Goal: Task Accomplishment & Management: Manage account settings

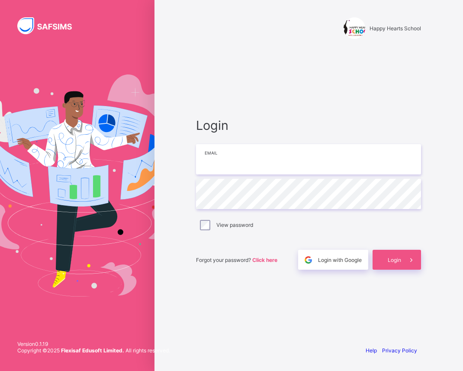
type input "**********"
click at [390, 263] on div "Login" at bounding box center [397, 260] width 48 height 20
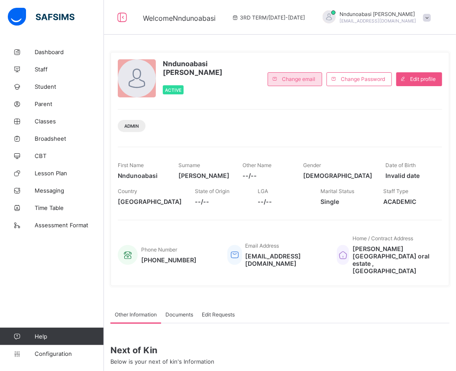
click at [322, 74] on div "Change email" at bounding box center [295, 79] width 55 height 14
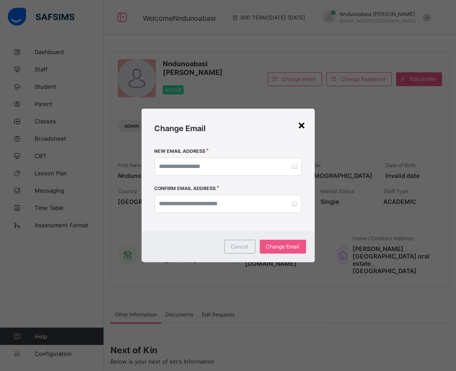
click at [301, 122] on div "×" at bounding box center [302, 124] width 8 height 15
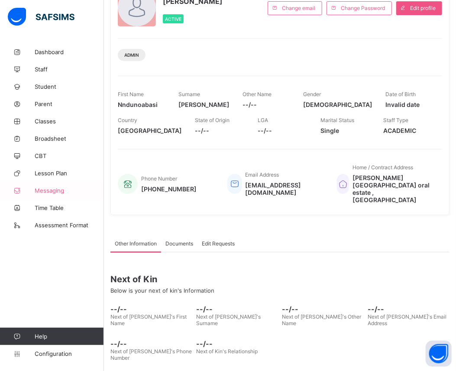
scroll to position [72, 0]
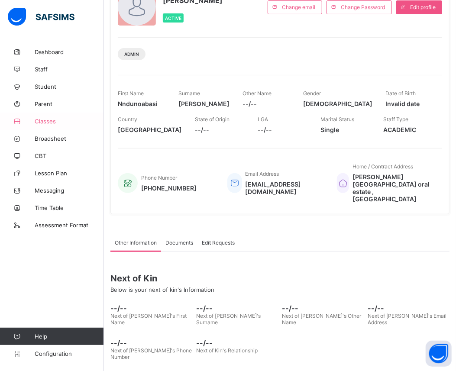
click at [55, 119] on span "Classes" at bounding box center [69, 121] width 69 height 7
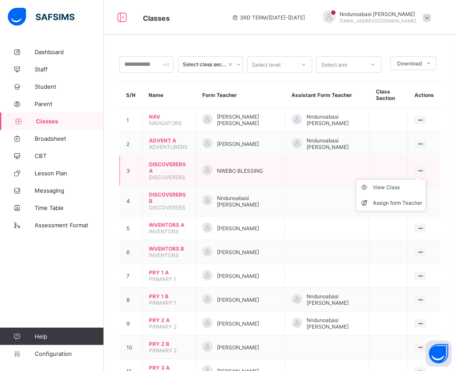
click at [425, 179] on ul "View Class Assign form Teacher" at bounding box center [391, 195] width 70 height 32
click at [413, 184] on div "View Class" at bounding box center [397, 187] width 49 height 9
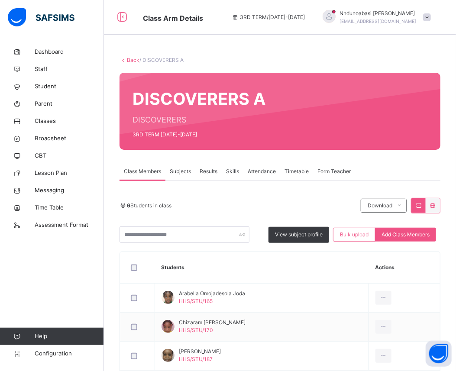
click at [210, 176] on div "Results" at bounding box center [208, 171] width 26 height 17
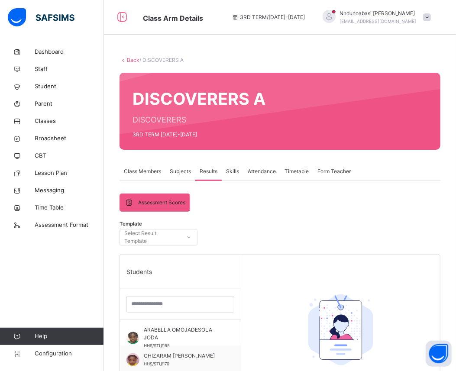
click at [188, 235] on icon at bounding box center [188, 237] width 5 height 9
click at [51, 136] on span "Broadsheet" at bounding box center [69, 138] width 69 height 9
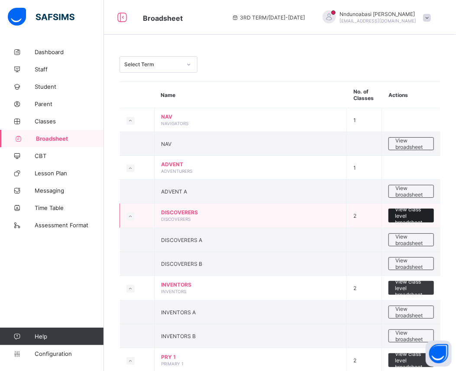
click at [413, 211] on span "View class level broadsheet" at bounding box center [411, 215] width 32 height 19
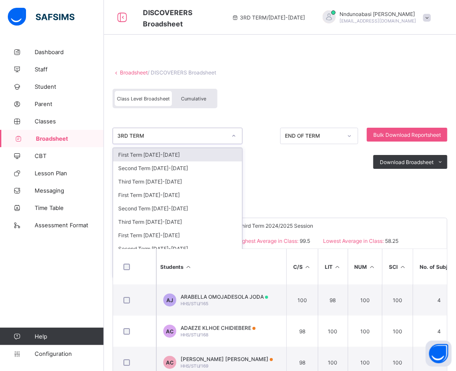
click at [236, 136] on icon at bounding box center [233, 136] width 5 height 9
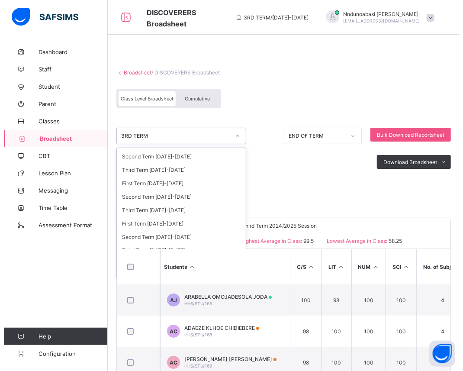
scroll to position [113, 0]
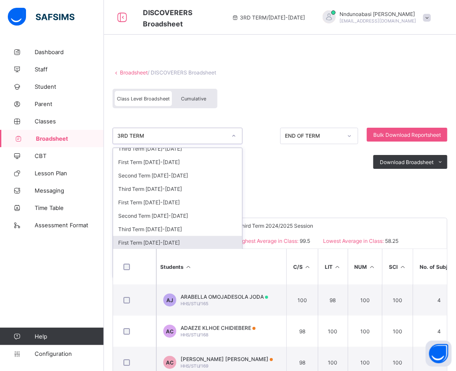
click at [181, 236] on div "First Term 2020-2021" at bounding box center [177, 242] width 129 height 13
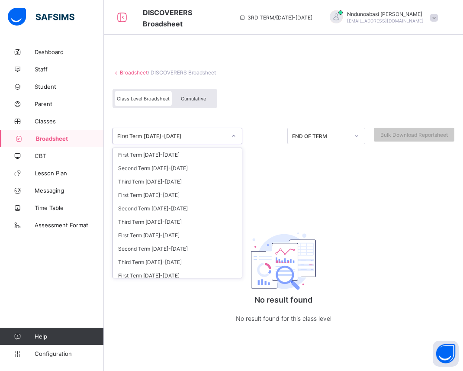
click at [235, 139] on div at bounding box center [233, 136] width 15 height 14
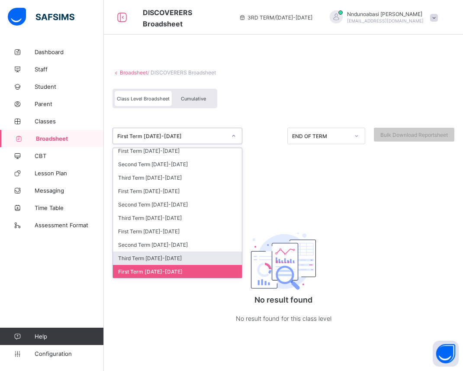
click at [173, 257] on div "Third Term 2021-2022" at bounding box center [177, 257] width 129 height 13
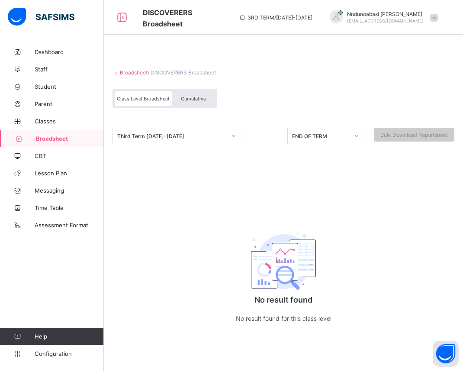
click at [233, 139] on div at bounding box center [233, 136] width 15 height 14
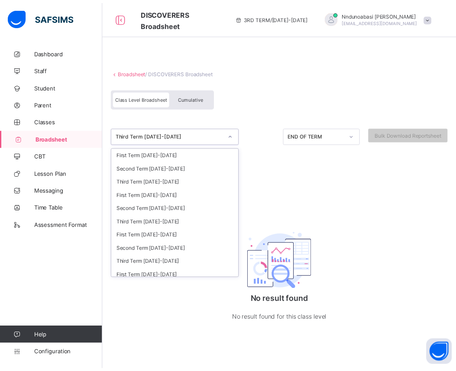
scroll to position [71, 0]
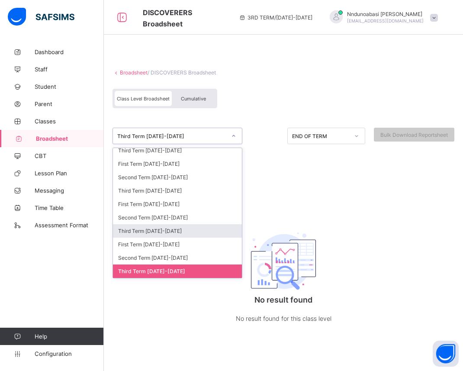
click at [178, 227] on div "Third Term 2022-2023" at bounding box center [177, 230] width 129 height 13
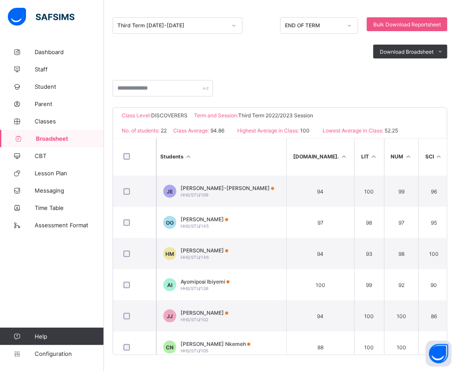
scroll to position [508, 0]
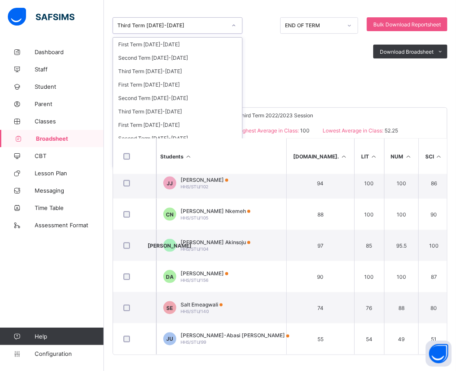
click at [234, 24] on icon at bounding box center [233, 25] width 5 height 9
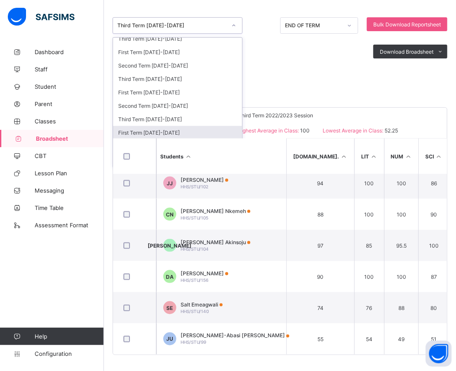
scroll to position [133, 0]
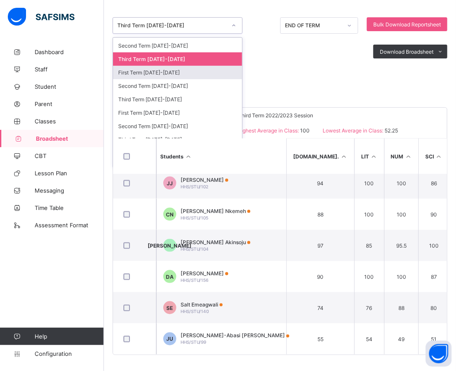
click at [197, 67] on div "First Term 2021-2022" at bounding box center [177, 72] width 129 height 13
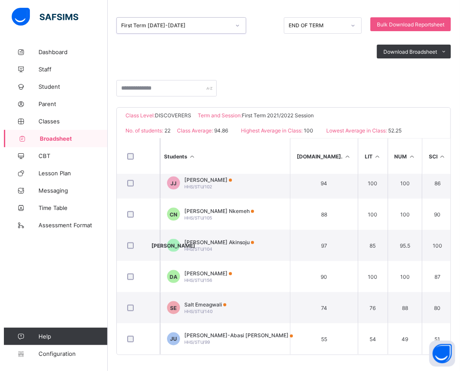
scroll to position [0, 0]
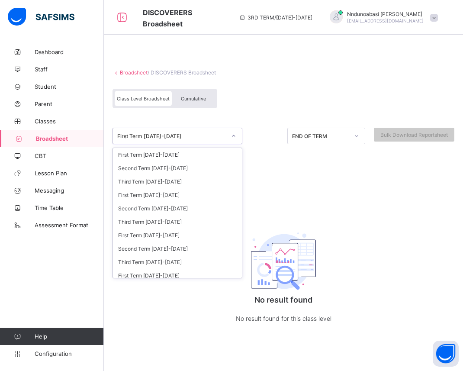
click at [235, 135] on icon at bounding box center [233, 136] width 5 height 9
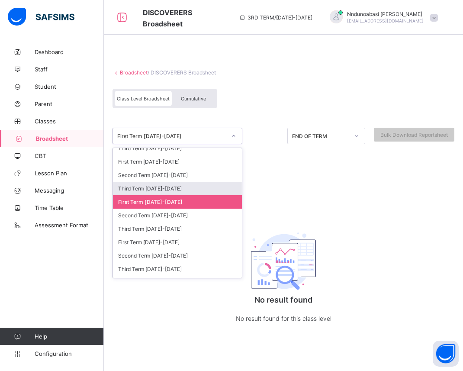
scroll to position [133, 0]
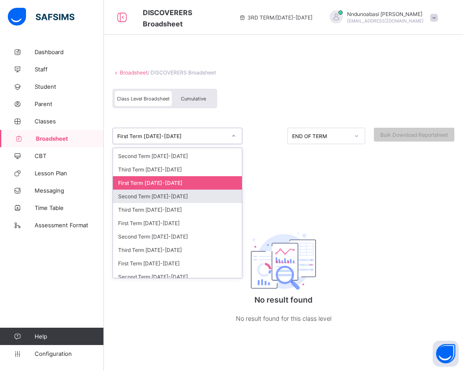
click at [213, 194] on div "Second Term 2021-2022" at bounding box center [177, 196] width 129 height 13
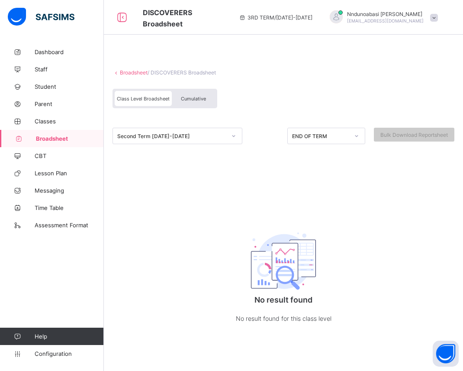
click at [234, 136] on icon at bounding box center [233, 136] width 5 height 9
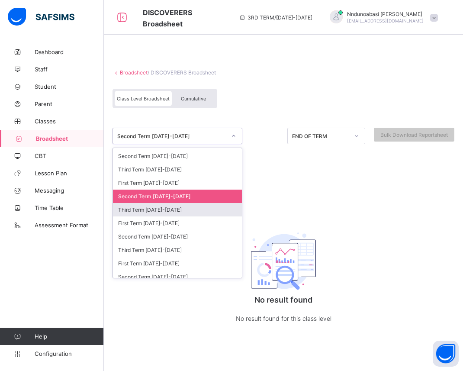
click at [217, 207] on div "Third Term 2021-2022" at bounding box center [177, 209] width 129 height 13
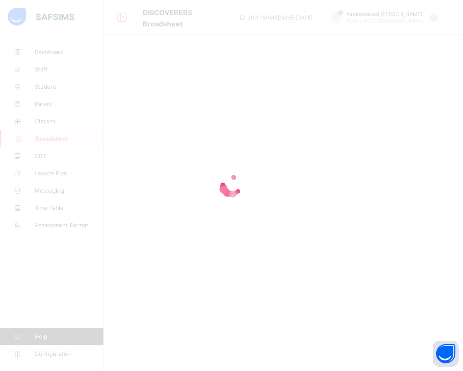
click at [217, 207] on div at bounding box center [231, 185] width 463 height 371
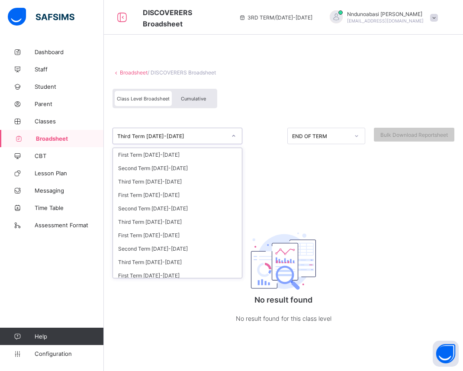
click at [235, 137] on icon at bounding box center [233, 136] width 5 height 9
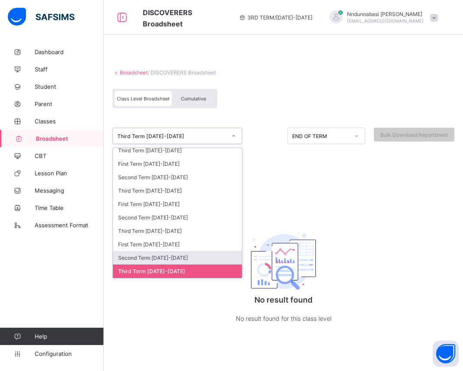
scroll to position [91, 0]
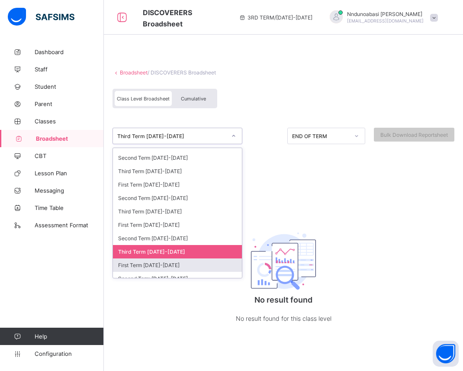
click at [219, 258] on div "First Term 2020-2021" at bounding box center [177, 264] width 129 height 13
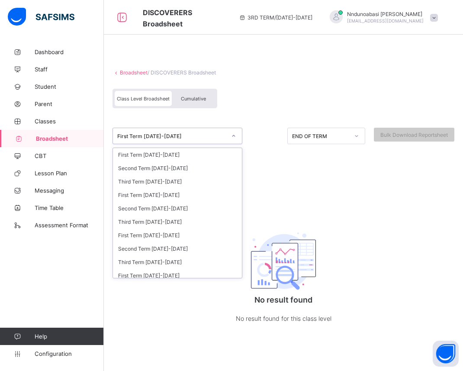
click at [235, 135] on icon at bounding box center [233, 136] width 5 height 9
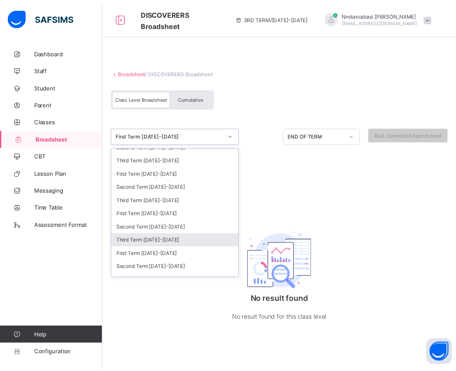
scroll to position [0, 0]
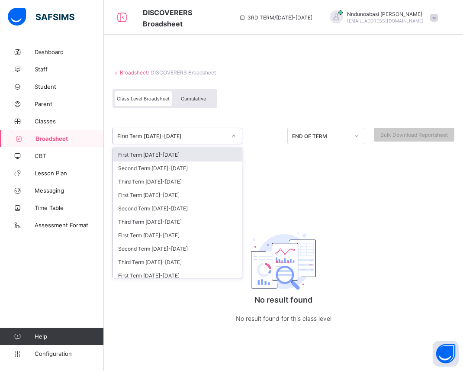
click at [214, 159] on div "First Term 2025-2026" at bounding box center [177, 154] width 129 height 13
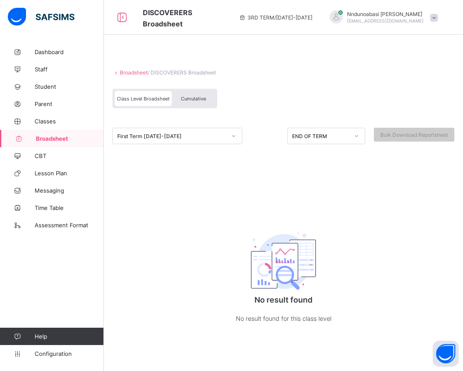
click at [62, 139] on span "Broadsheet" at bounding box center [70, 138] width 68 height 7
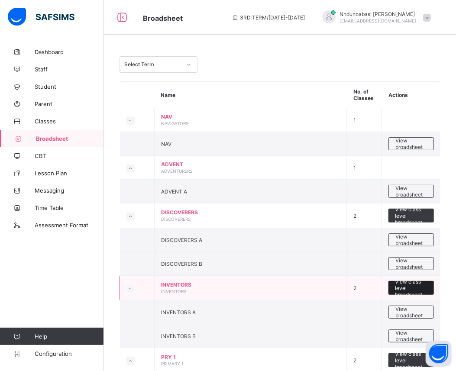
click at [399, 285] on div "View class level broadsheet" at bounding box center [410, 288] width 45 height 14
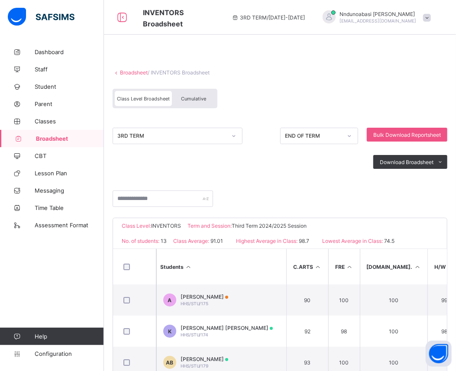
click at [237, 135] on div at bounding box center [233, 136] width 15 height 14
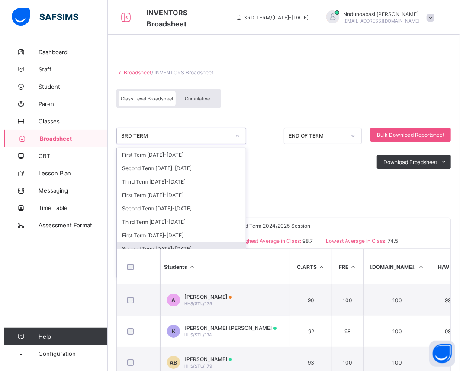
scroll to position [113, 0]
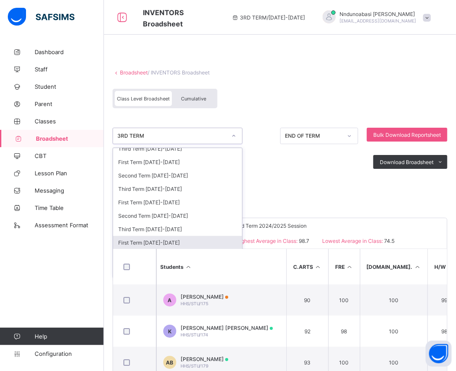
click at [208, 241] on div "First Term 2020-2021" at bounding box center [177, 242] width 129 height 13
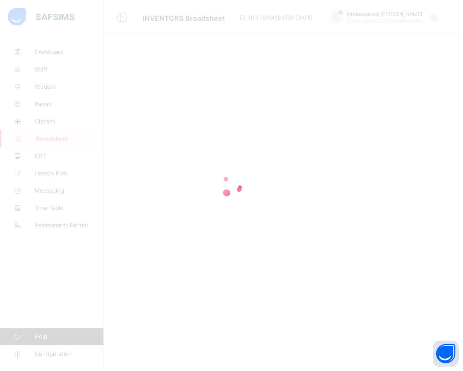
click at [208, 241] on div at bounding box center [231, 185] width 463 height 371
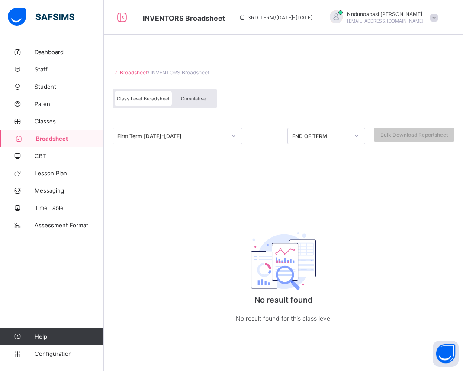
click at [236, 136] on icon at bounding box center [233, 136] width 5 height 9
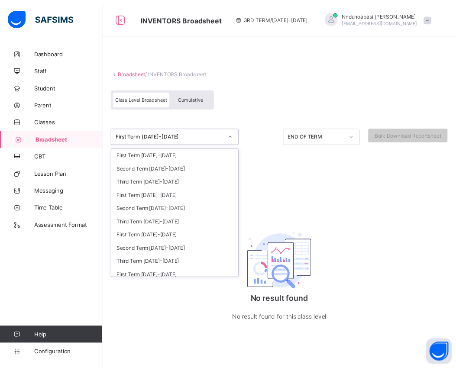
scroll to position [84, 0]
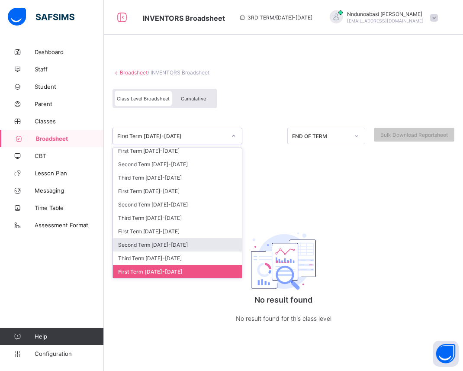
click at [210, 242] on div "Second Term 2021-2022" at bounding box center [177, 244] width 129 height 13
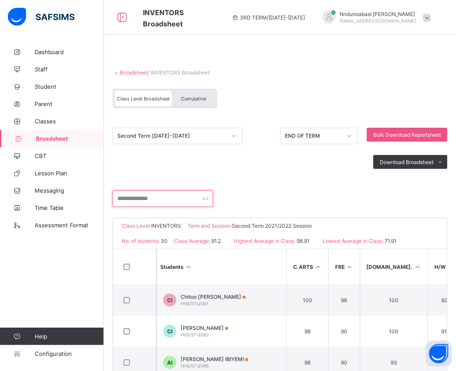
click at [205, 204] on input "text" at bounding box center [163, 198] width 100 height 16
type input "*"
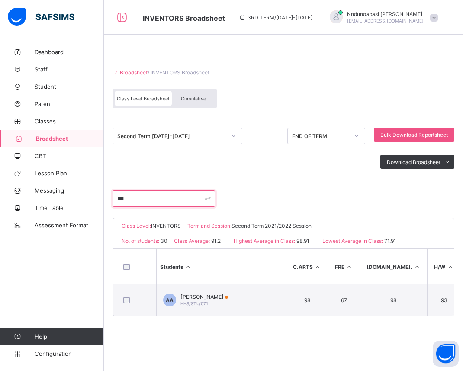
click at [137, 197] on input "***" at bounding box center [164, 198] width 103 height 16
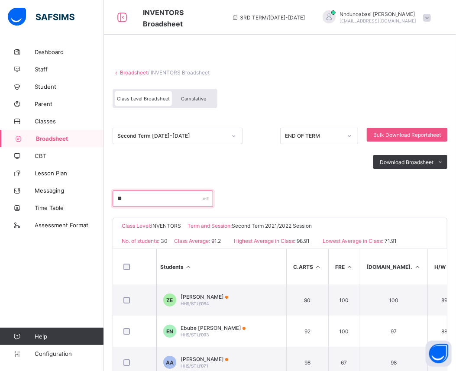
type input "*"
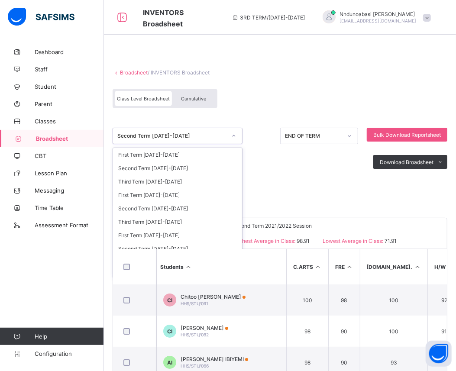
click at [235, 136] on icon at bounding box center [233, 136] width 5 height 9
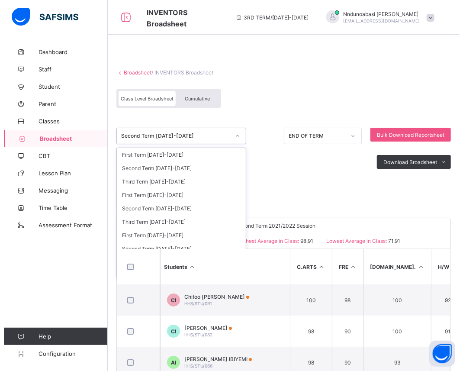
scroll to position [58, 0]
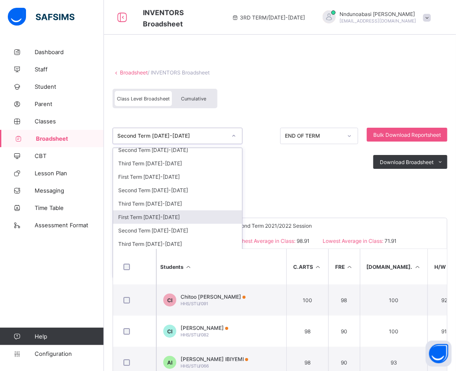
click at [219, 216] on div "First Term 2022-2023" at bounding box center [177, 216] width 129 height 13
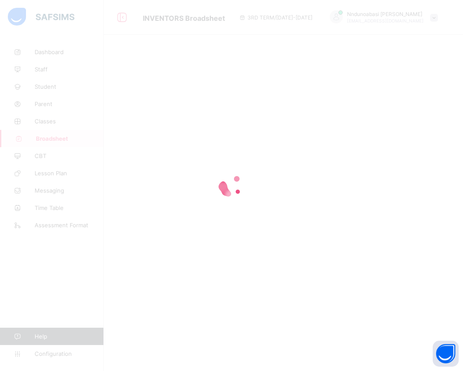
click at [219, 216] on div at bounding box center [231, 185] width 463 height 371
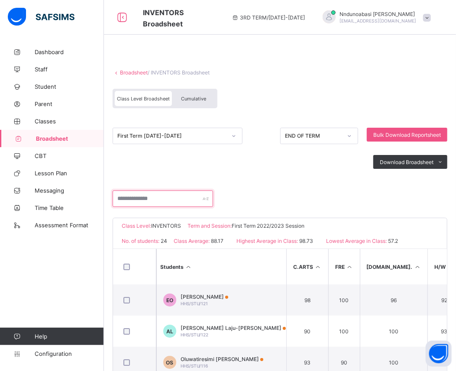
click at [154, 195] on input "text" at bounding box center [163, 198] width 100 height 16
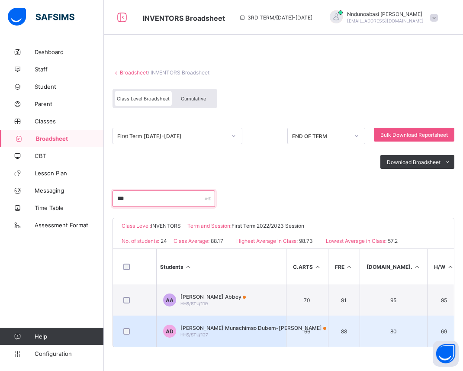
type input "***"
click at [200, 334] on span "HHS/STU/127" at bounding box center [195, 334] width 28 height 5
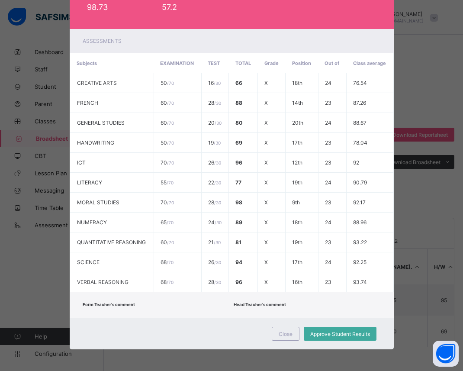
scroll to position [0, 0]
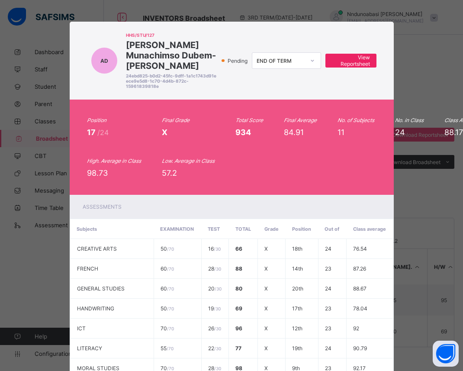
click at [345, 61] on span "View Reportsheet" at bounding box center [351, 60] width 38 height 13
click at [222, 60] on div "Pending" at bounding box center [237, 61] width 30 height 6
click at [228, 60] on span "Pending" at bounding box center [238, 61] width 23 height 6
click at [421, 22] on div "AD HHS/STU/127 Anastasia Munachimso Dubem-Okoroji 24ebd825-b0d2-45fc-9dff-1a1c1…" at bounding box center [231, 185] width 463 height 371
click at [63, 308] on div "AD HHS/STU/127 Anastasia Munachimso Dubem-Okoroji 24ebd825-b0d2-45fc-9dff-1a1c1…" at bounding box center [231, 185] width 463 height 371
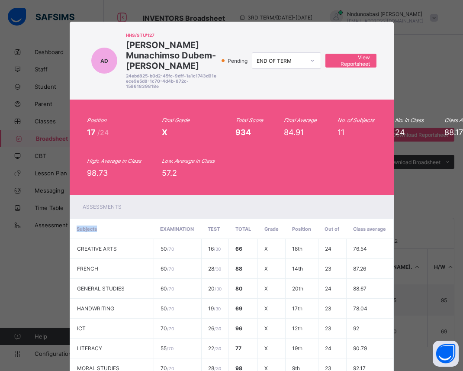
click at [63, 308] on div "AD HHS/STU/127 Anastasia Munachimso Dubem-Okoroji 24ebd825-b0d2-45fc-9dff-1a1c1…" at bounding box center [231, 185] width 463 height 371
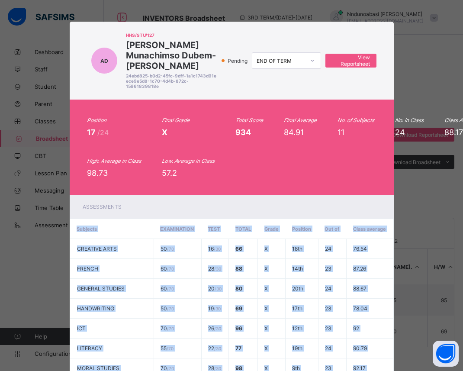
click at [63, 308] on div "AD HHS/STU/127 Anastasia Munachimso Dubem-Okoroji 24ebd825-b0d2-45fc-9dff-1a1c1…" at bounding box center [231, 185] width 463 height 371
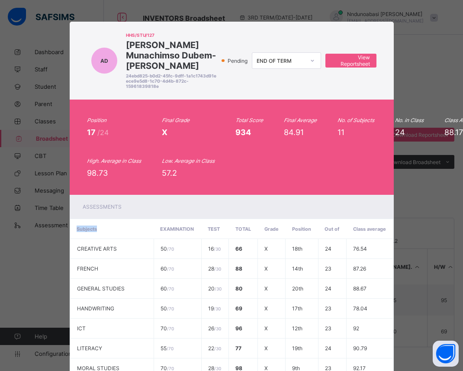
click at [63, 308] on div "AD HHS/STU/127 Anastasia Munachimso Dubem-Okoroji 24ebd825-b0d2-45fc-9dff-1a1c1…" at bounding box center [231, 185] width 463 height 371
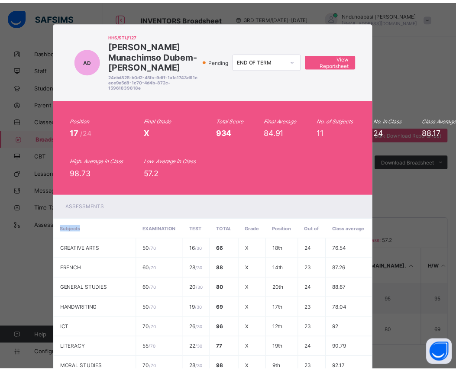
scroll to position [170, 20]
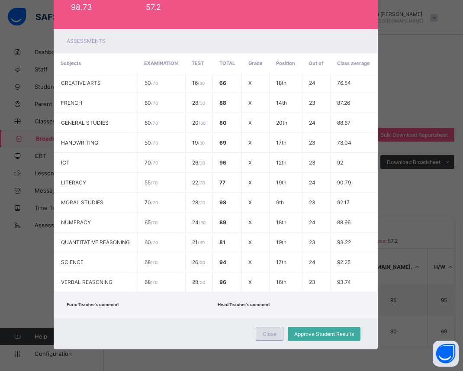
click at [264, 331] on span "Close" at bounding box center [270, 334] width 14 height 6
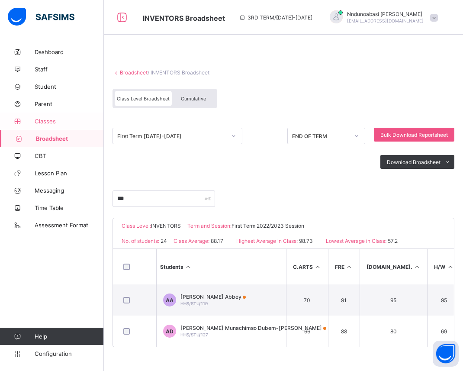
click at [48, 121] on span "Classes" at bounding box center [69, 121] width 69 height 7
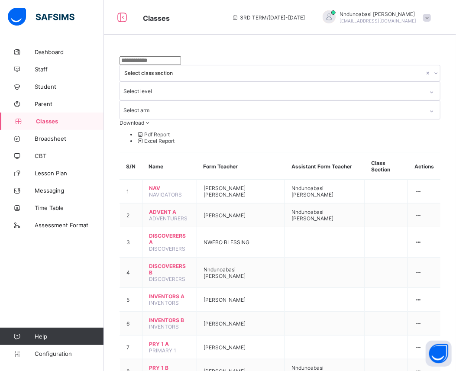
click at [48, 121] on span "Classes" at bounding box center [70, 121] width 68 height 7
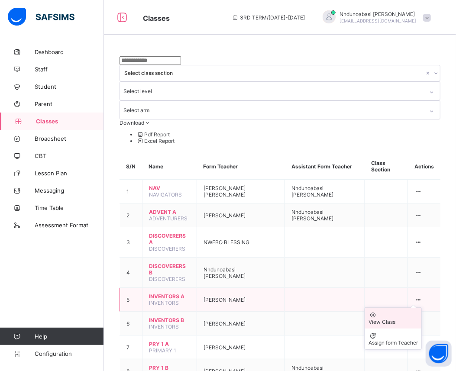
click at [403, 319] on div "View Class" at bounding box center [392, 322] width 49 height 6
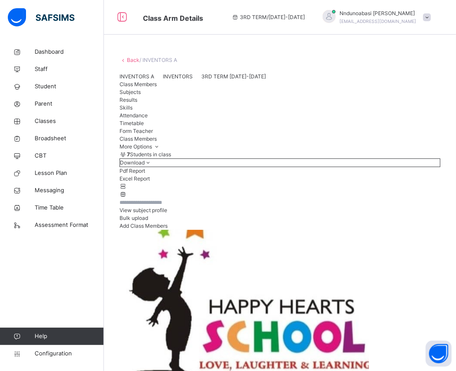
click at [168, 229] on span "Add Class Members" at bounding box center [143, 225] width 48 height 6
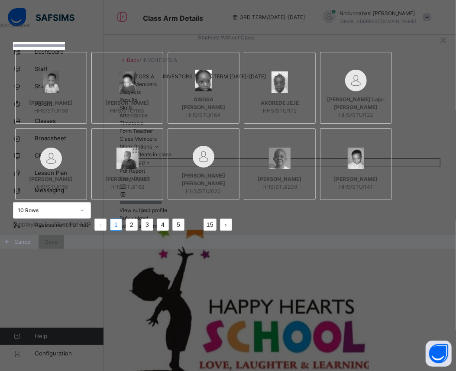
click at [401, 235] on div "Students Without Class Samuel Aderoju Aborisade HHS/STU/158 Toluwalase Abraham …" at bounding box center [228, 132] width 456 height 206
click at [137, 230] on link "2" at bounding box center [131, 224] width 11 height 11
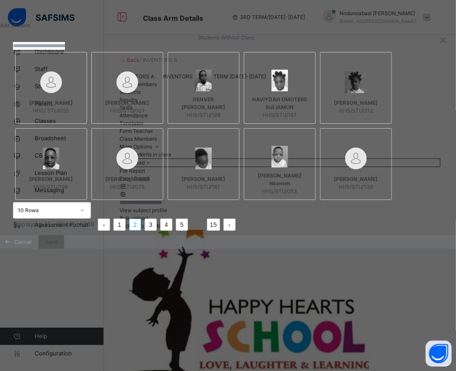
click at [157, 231] on li "3" at bounding box center [151, 225] width 12 height 12
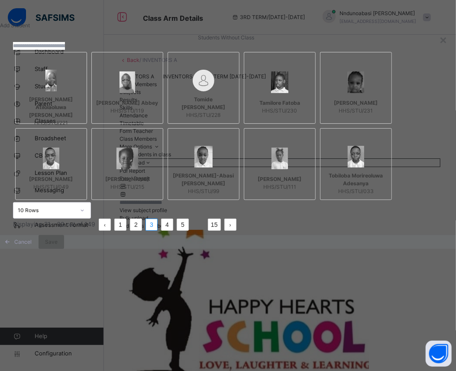
click at [173, 230] on link "4" at bounding box center [166, 224] width 11 height 11
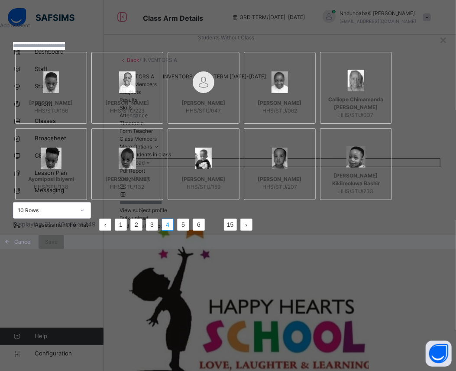
click at [205, 231] on li "6" at bounding box center [199, 225] width 12 height 12
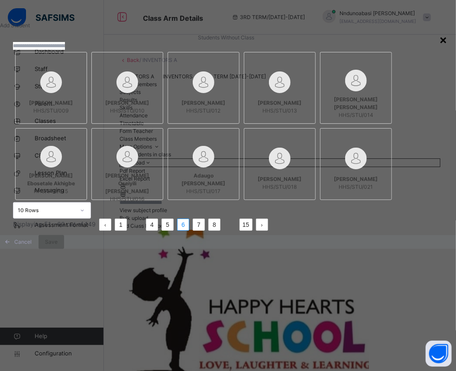
click at [439, 41] on div "×" at bounding box center [443, 39] width 8 height 18
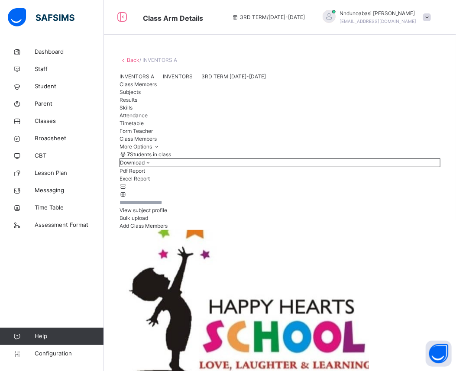
click at [137, 103] on span "Results" at bounding box center [128, 100] width 18 height 6
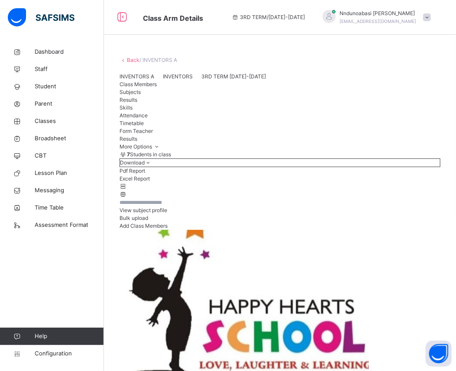
click at [64, 141] on span "Broadsheet" at bounding box center [69, 138] width 69 height 9
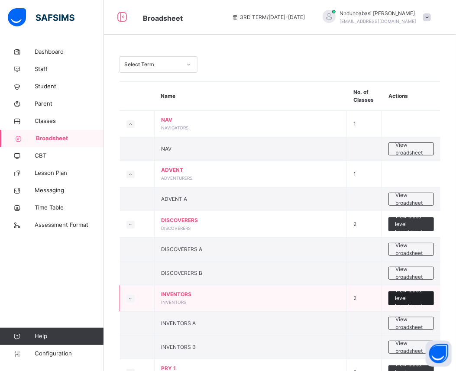
click at [403, 299] on span "View class level broadsheet" at bounding box center [411, 298] width 32 height 23
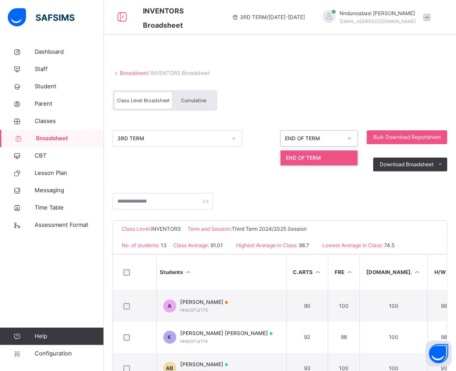
click at [352, 139] on icon at bounding box center [349, 138] width 5 height 9
click at [235, 139] on icon at bounding box center [233, 138] width 5 height 9
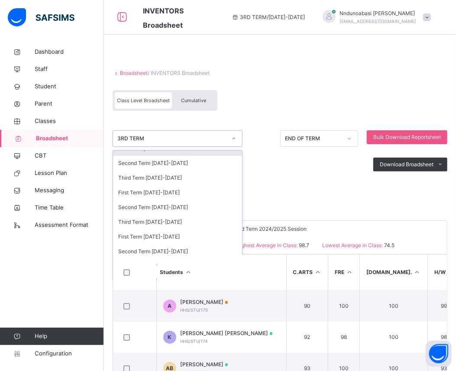
scroll to position [113, 0]
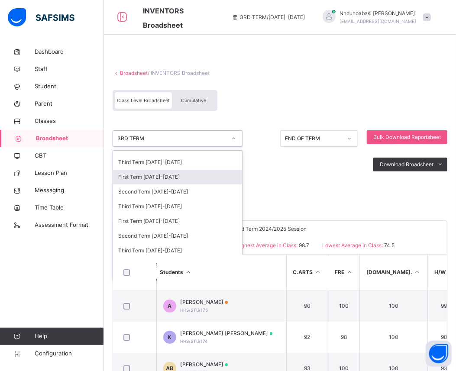
click at [208, 180] on div "First Term 2022-2023" at bounding box center [177, 177] width 129 height 15
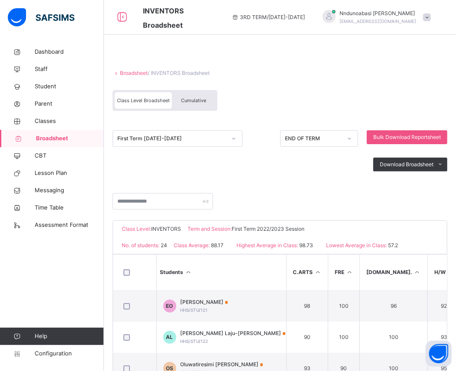
click at [455, 356] on div "Broadsheet / INVENTORS Broadsheet Class Level Broadsheet Cumulative First Term …" at bounding box center [280, 265] width 352 height 445
click at [455, 358] on div "Broadsheet / INVENTORS Broadsheet Class Level Broadsheet Cumulative First Term …" at bounding box center [280, 265] width 352 height 445
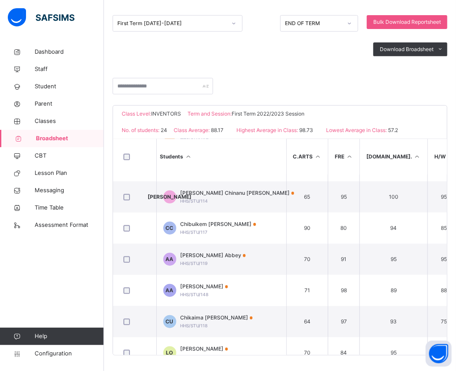
scroll to position [116, 0]
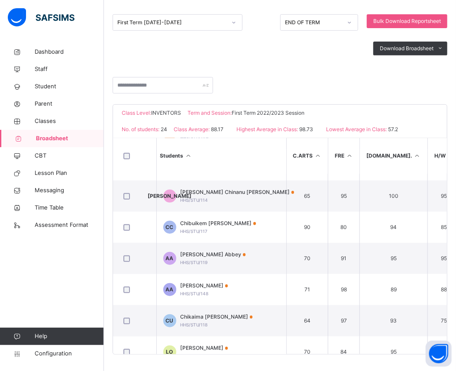
click at [455, 351] on div "Broadsheet / INVENTORS Broadsheet Class Level Broadsheet Cumulative First Term …" at bounding box center [280, 149] width 352 height 445
click at [447, 351] on div "Students C.ARTS FRE G.ST. H/W ICT LIT M.ST. NUM Q.R SCI V.R No. of Subjects TOT…" at bounding box center [280, 246] width 334 height 216
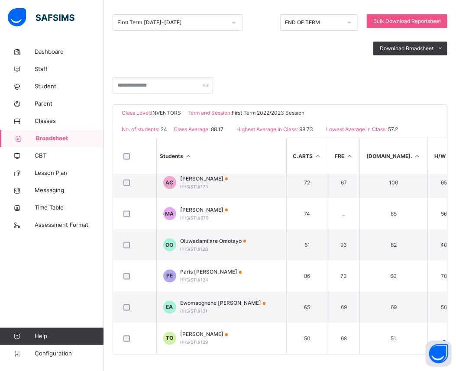
scroll to position [386, 0]
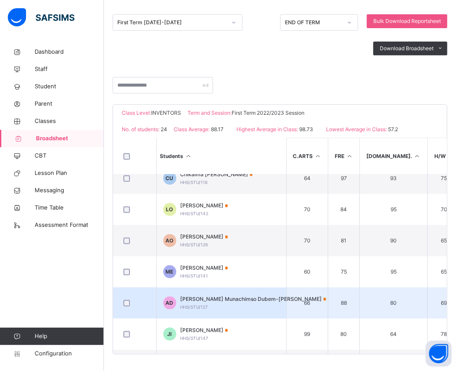
click at [273, 301] on span "Anastasia Munachimso Dubem-Okoroji" at bounding box center [254, 299] width 146 height 8
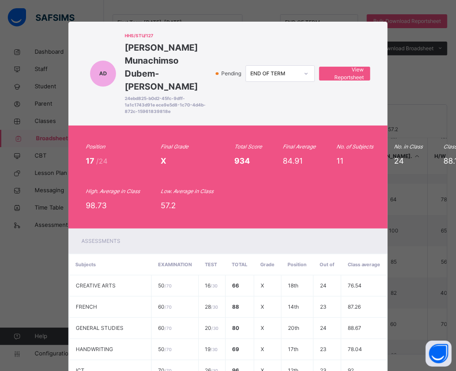
scroll to position [212, 0]
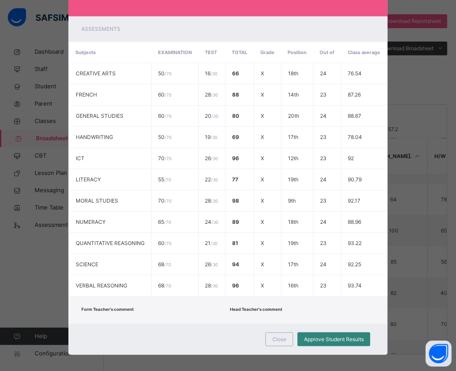
click at [306, 335] on span "Approve Student Results" at bounding box center [334, 339] width 60 height 8
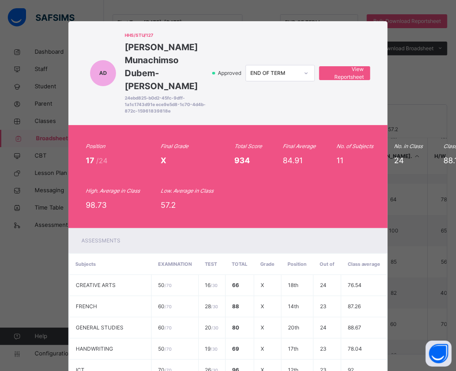
scroll to position [0, 0]
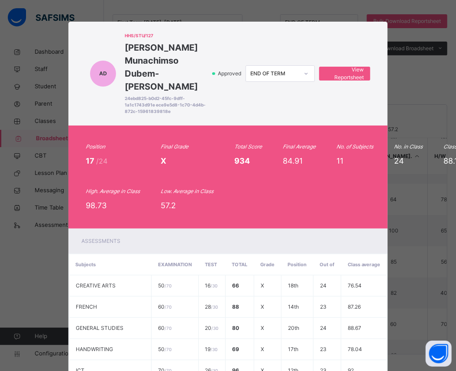
click at [162, 156] on span "X" at bounding box center [164, 160] width 6 height 9
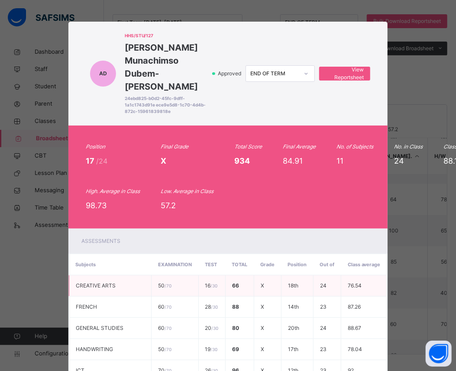
click at [261, 282] on span "X" at bounding box center [262, 285] width 3 height 6
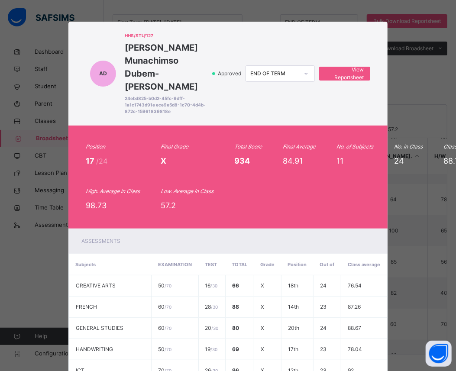
scroll to position [212, 0]
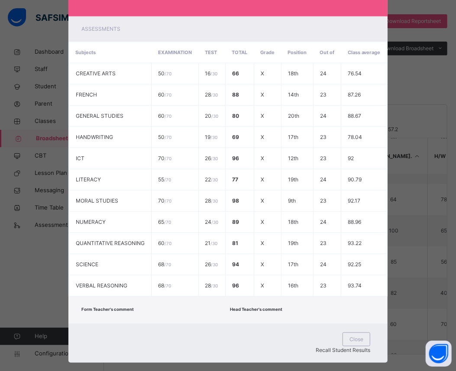
click at [356, 347] on span "Recall Student Results" at bounding box center [343, 350] width 55 height 6
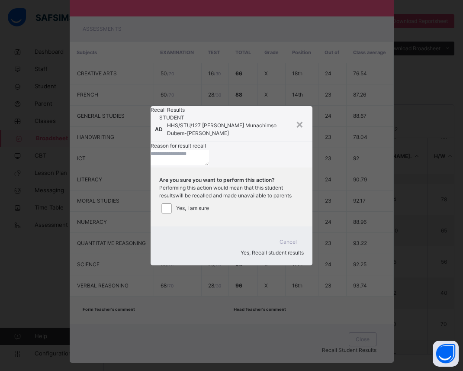
click at [201, 161] on textarea at bounding box center [180, 158] width 58 height 16
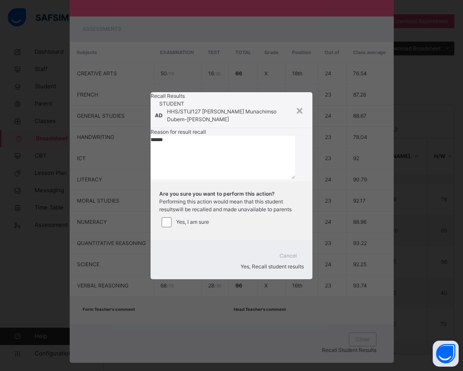
type textarea "******"
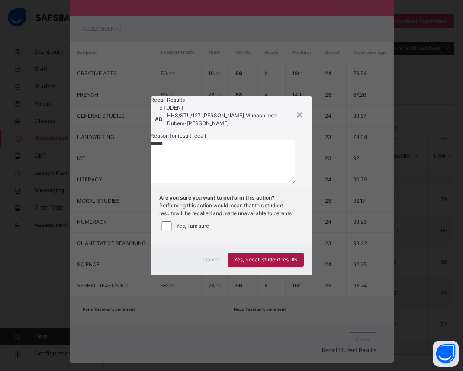
click at [260, 264] on span "Yes, Recall student results" at bounding box center [265, 260] width 63 height 8
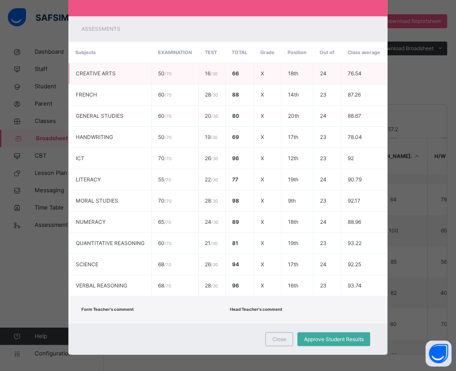
click at [263, 63] on td "X" at bounding box center [267, 73] width 27 height 21
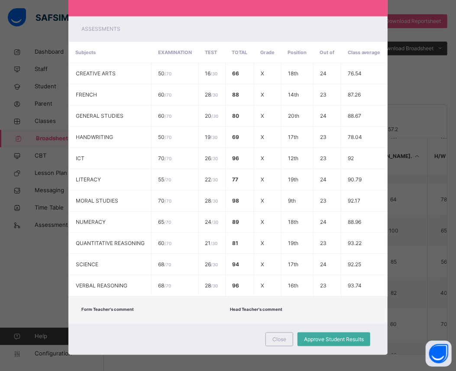
scroll to position [0, 0]
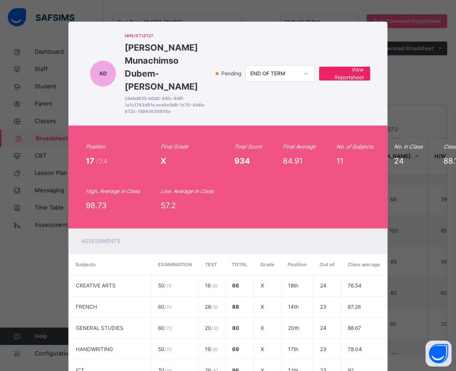
click at [354, 66] on span "View Reportsheet" at bounding box center [345, 74] width 38 height 16
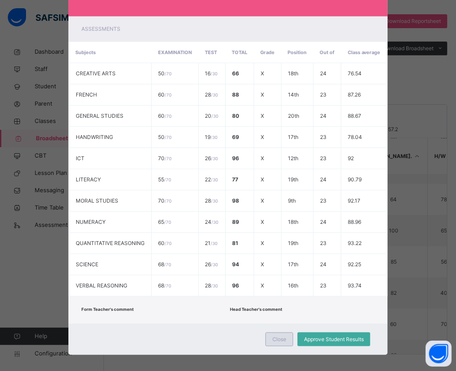
click at [281, 335] on span "Close" at bounding box center [279, 339] width 14 height 8
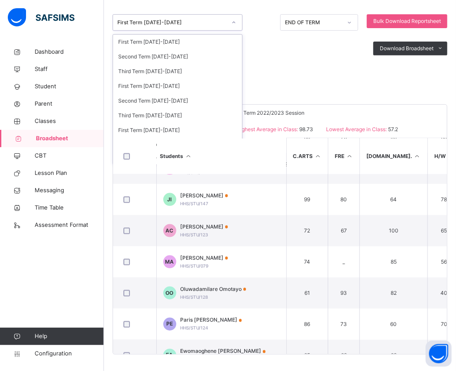
click at [232, 23] on icon at bounding box center [233, 22] width 5 height 9
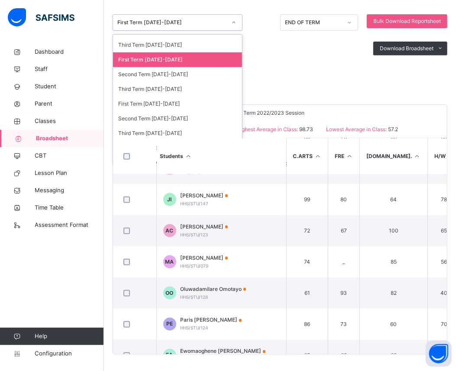
scroll to position [135, 0]
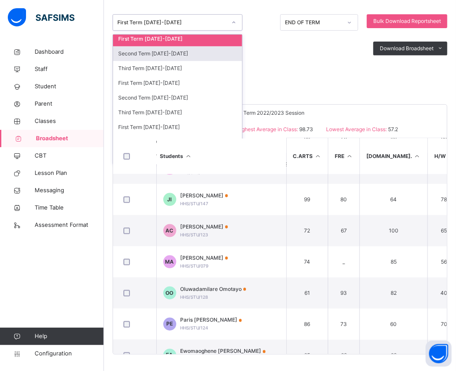
click at [183, 58] on div "Second Term 2022-2023" at bounding box center [177, 53] width 129 height 15
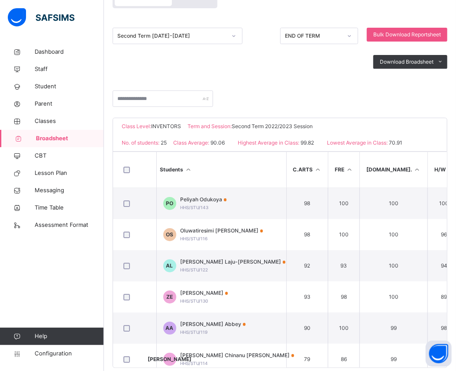
scroll to position [116, 0]
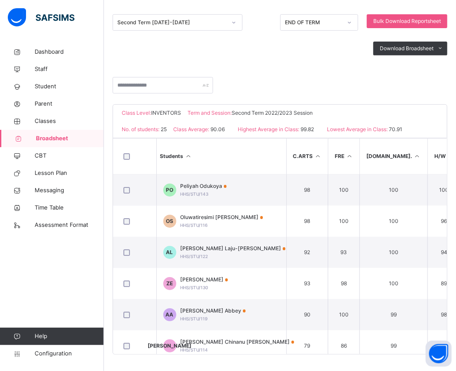
click at [447, 350] on div "Students C.ARTS FRE G.ST. H/W ICT LIT M.ST. NUM Q.R SCI V.R No. of Subjects TOT…" at bounding box center [280, 246] width 334 height 216
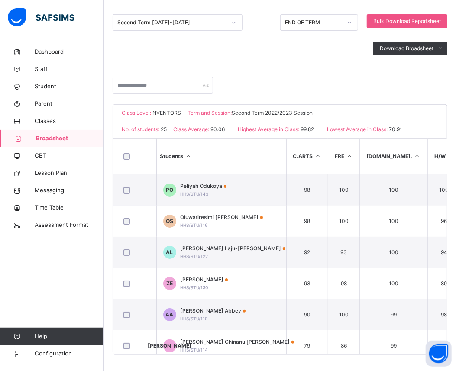
click at [455, 351] on div "Broadsheet / INVENTORS Broadsheet Class Level Broadsheet Cumulative Second Term…" at bounding box center [280, 149] width 352 height 445
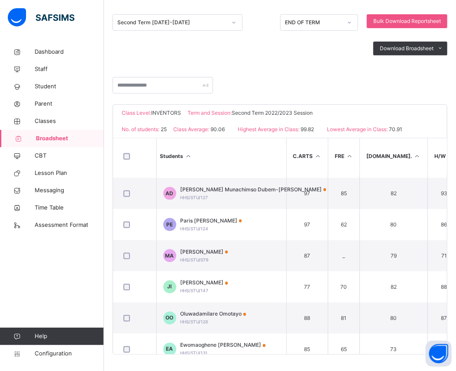
scroll to position [603, 0]
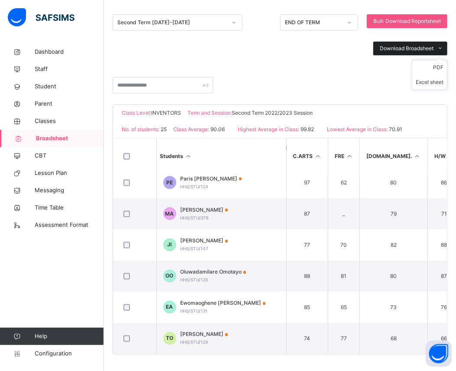
click at [444, 48] on icon at bounding box center [440, 48] width 6 height 7
click at [442, 66] on li "PDF" at bounding box center [429, 67] width 35 height 15
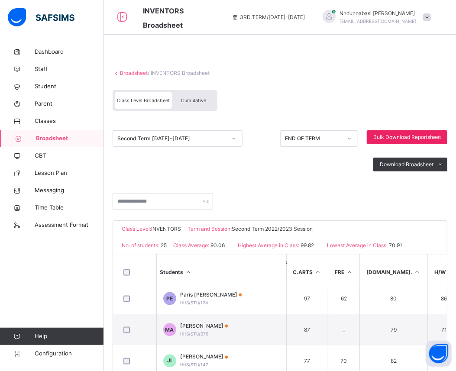
click at [413, 133] on span "Bulk Download Reportsheet" at bounding box center [407, 137] width 68 height 8
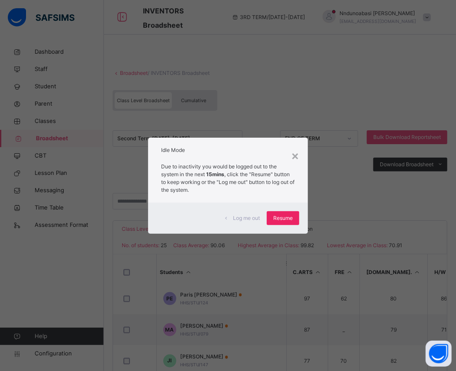
click at [282, 219] on span "Resume" at bounding box center [282, 218] width 19 height 8
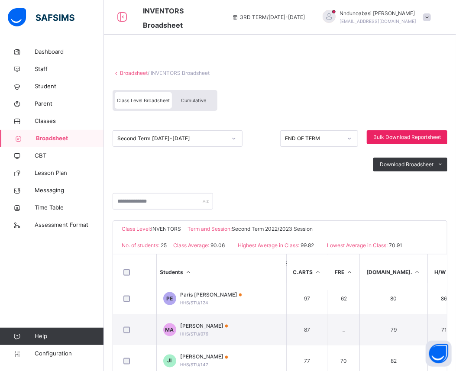
click at [425, 136] on span "Bulk Download Reportsheet" at bounding box center [407, 137] width 68 height 8
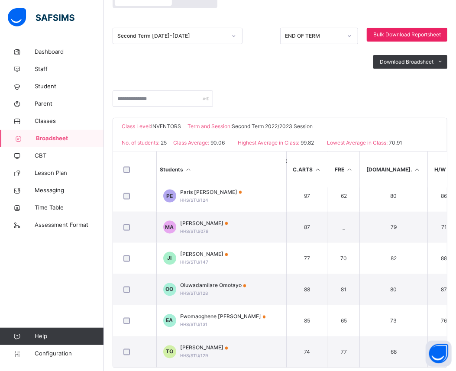
scroll to position [116, 0]
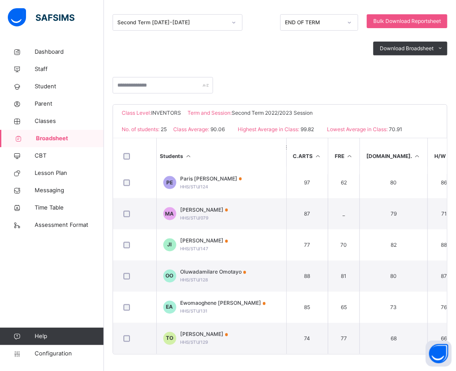
click at [447, 352] on div "Students C.ARTS FRE G.ST. H/W ICT LIT M.ST. NUM Q.R SCI V.R No. of Subjects TOT…" at bounding box center [280, 246] width 334 height 216
click at [455, 127] on div "Broadsheet / INVENTORS Broadsheet Class Level Broadsheet Cumulative Second Term…" at bounding box center [280, 149] width 352 height 445
click at [403, 21] on span "Bulk Download Reportsheet" at bounding box center [407, 21] width 68 height 8
click at [407, 21] on span "Bulk Download Reportsheet" at bounding box center [407, 21] width 68 height 8
click at [149, 81] on input "text" at bounding box center [163, 85] width 100 height 16
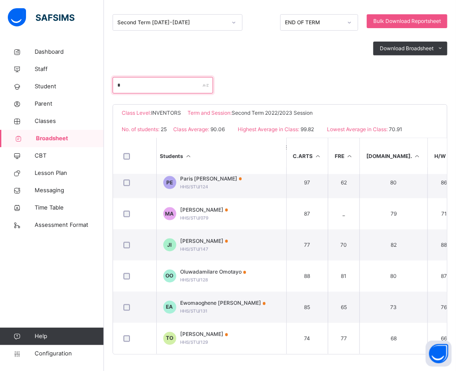
scroll to position [572, 0]
type input "***"
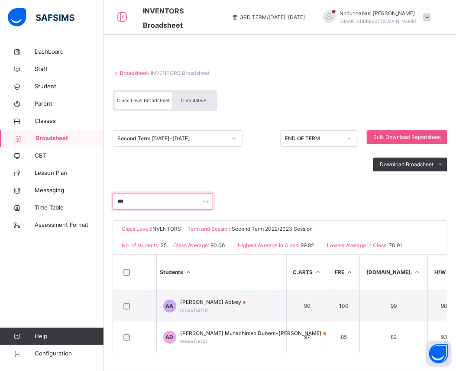
scroll to position [0, 0]
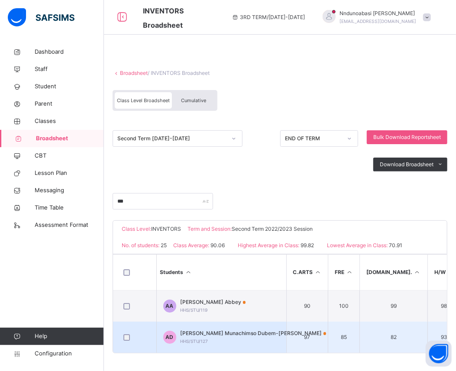
click at [194, 331] on span "Anastasia Munachimso Dubem-Okoroji" at bounding box center [254, 333] width 146 height 8
click at [0, 0] on td "50 / 70" at bounding box center [0, 0] width 0 height 0
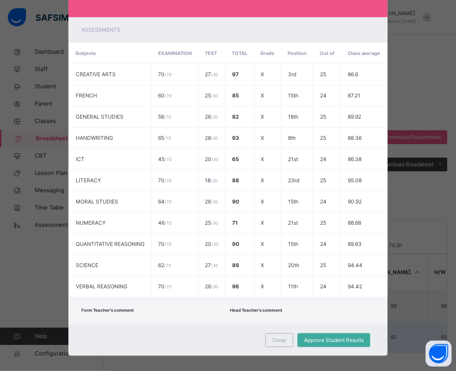
scroll to position [212, 0]
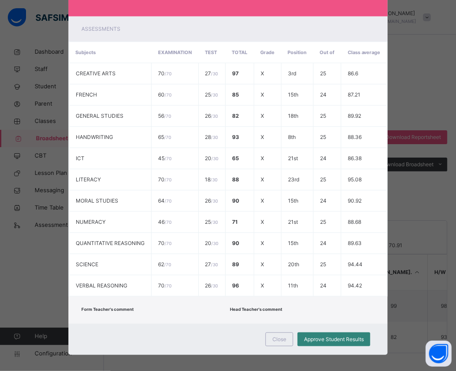
click at [317, 335] on span "Approve Student Results" at bounding box center [334, 339] width 60 height 8
click at [316, 335] on span "Approve Student Results" at bounding box center [334, 339] width 60 height 8
click at [326, 335] on span "Approve Student Results" at bounding box center [334, 339] width 60 height 8
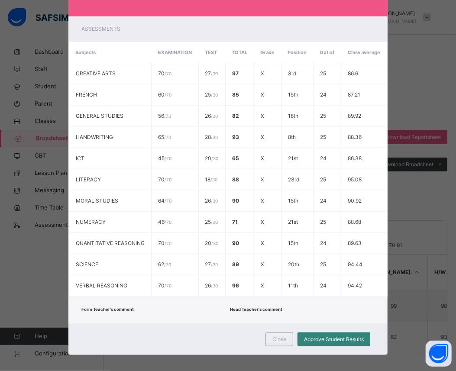
click at [302, 332] on div "Approve Student Results" at bounding box center [333, 339] width 73 height 14
click at [312, 332] on div "Approve Student Results" at bounding box center [333, 339] width 73 height 14
click at [371, 333] on div "Close Approve Student Results" at bounding box center [227, 339] width 319 height 31
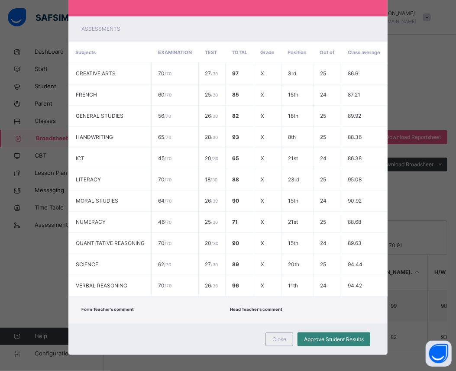
click at [369, 332] on div "Approve Student Results" at bounding box center [333, 339] width 73 height 14
click at [362, 335] on span "Approve Student Results" at bounding box center [334, 339] width 60 height 8
click at [368, 332] on div "Approve Student Results" at bounding box center [333, 339] width 73 height 14
drag, startPoint x: 368, startPoint y: 331, endPoint x: 368, endPoint y: 336, distance: 5.6
click at [368, 336] on div "Close Approve Student Results" at bounding box center [227, 339] width 319 height 31
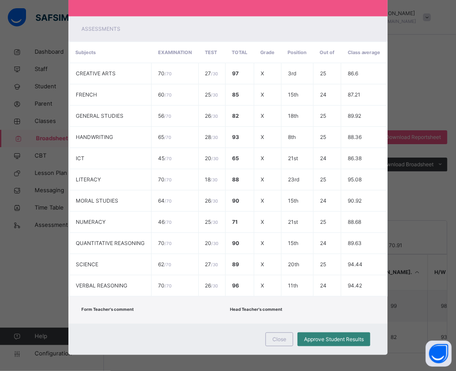
click at [368, 332] on div "Approve Student Results" at bounding box center [333, 339] width 73 height 14
click at [362, 335] on span "Approve Student Results" at bounding box center [334, 339] width 60 height 8
click at [368, 332] on div "Approve Student Results" at bounding box center [333, 339] width 73 height 14
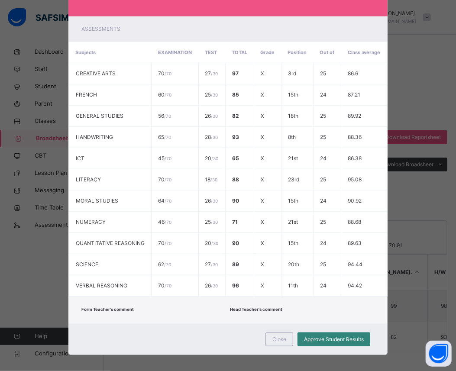
click at [368, 332] on div "Approve Student Results" at bounding box center [333, 339] width 73 height 14
click at [323, 335] on span "Approve Student Results" at bounding box center [334, 339] width 60 height 8
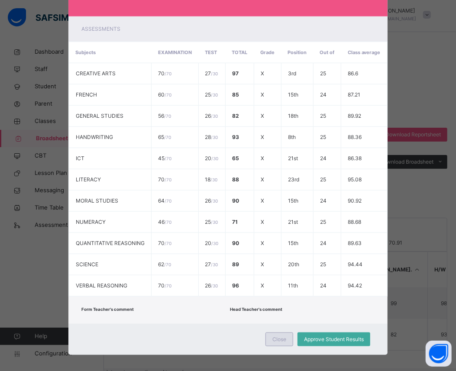
click at [281, 335] on span "Close" at bounding box center [279, 339] width 14 height 8
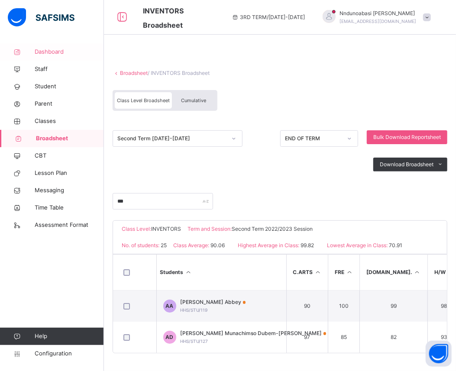
click at [50, 48] on span "Dashboard" at bounding box center [69, 52] width 69 height 9
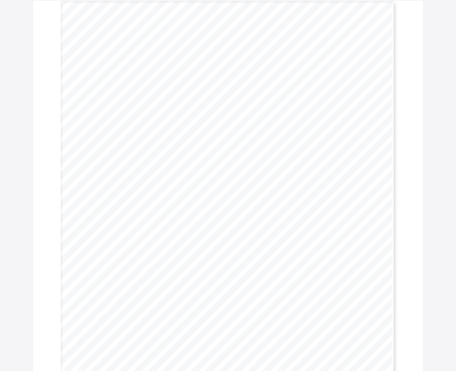
scroll to position [77, 0]
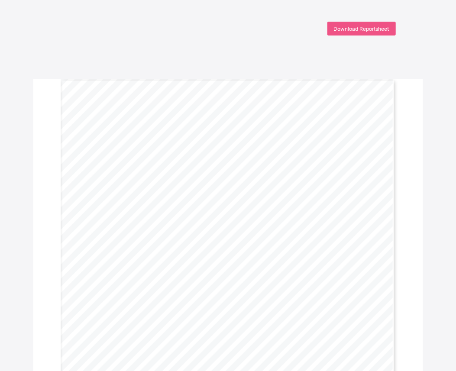
click at [152, 232] on div "HAPPY HEARTS SCHOOL Motto: Love, Laughter and Learning [STREET_ADDRESS][PERSON_…" at bounding box center [228, 316] width 335 height 474
